Goal: Task Accomplishment & Management: Manage account settings

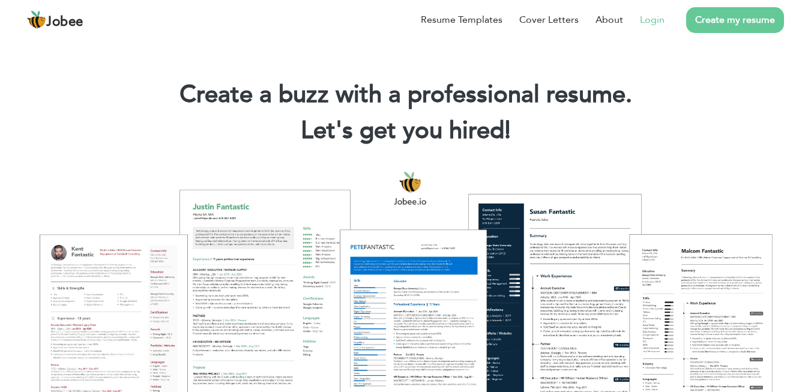
click at [644, 17] on link "Login" at bounding box center [652, 20] width 25 height 14
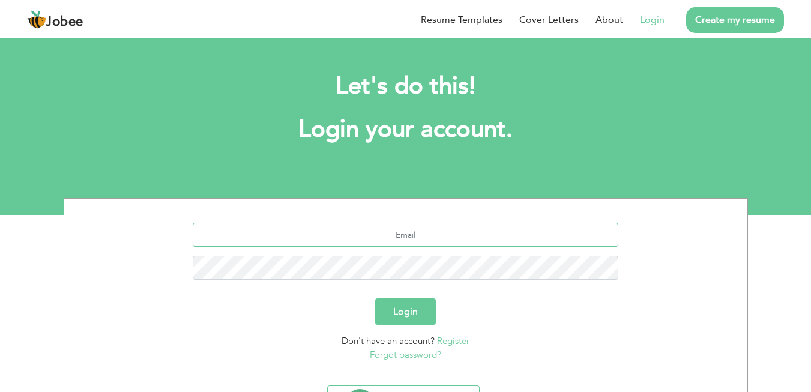
click at [431, 237] on input "text" at bounding box center [406, 235] width 426 height 24
type input "abdul.rehmansh@outlook.com"
click at [375, 298] on button "Login" at bounding box center [405, 311] width 61 height 26
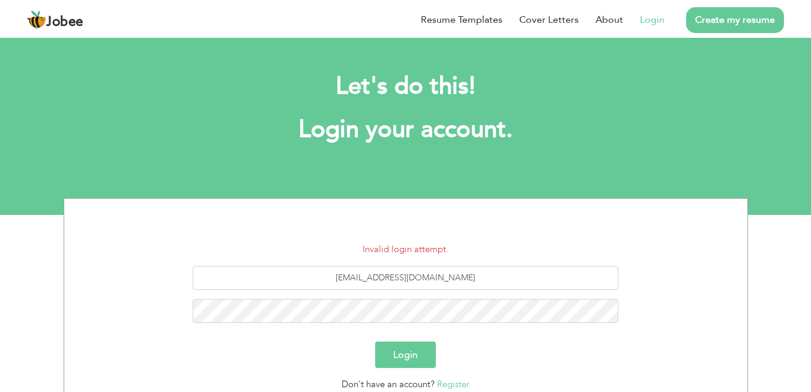
click at [640, 285] on div "abdul.rehmansh@outlook.com" at bounding box center [405, 299] width 665 height 66
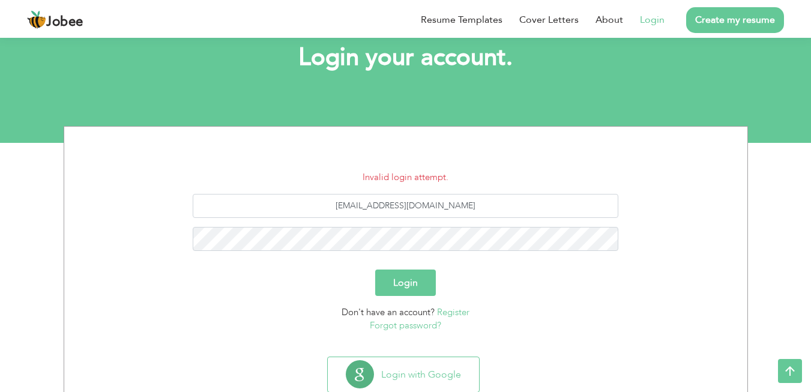
scroll to position [96, 0]
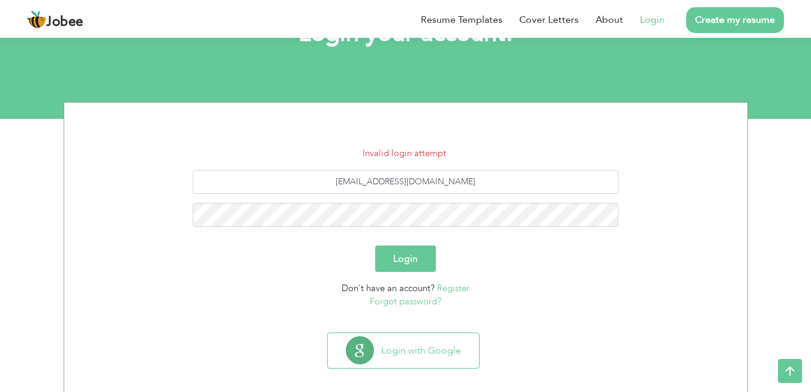
click at [390, 301] on link "Forgot password?" at bounding box center [405, 301] width 71 height 12
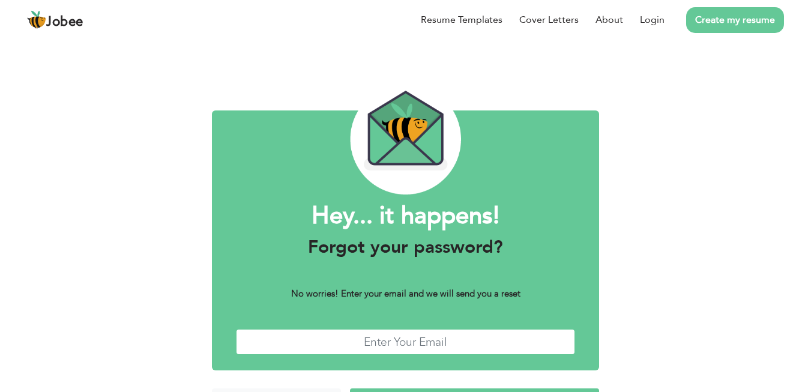
click at [395, 339] on input "text" at bounding box center [406, 342] width 340 height 26
type input "abdul.rehmansh@outlook.com"
click at [651, 187] on div "Hey... it happens! Forgot your password? No worries! Enter your email and we wi…" at bounding box center [405, 234] width 811 height 396
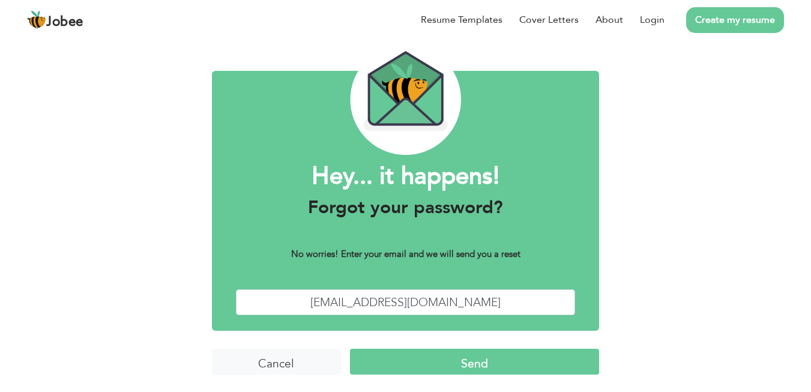
scroll to position [40, 0]
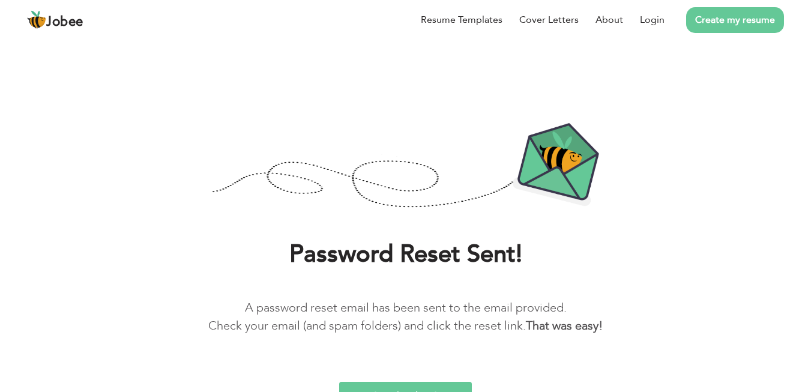
click at [659, 178] on div at bounding box center [405, 166] width 793 height 88
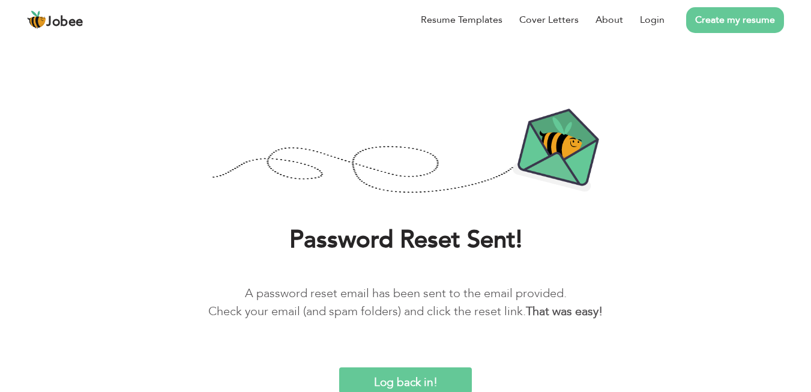
scroll to position [16, 0]
